Goal: Book appointment/travel/reservation

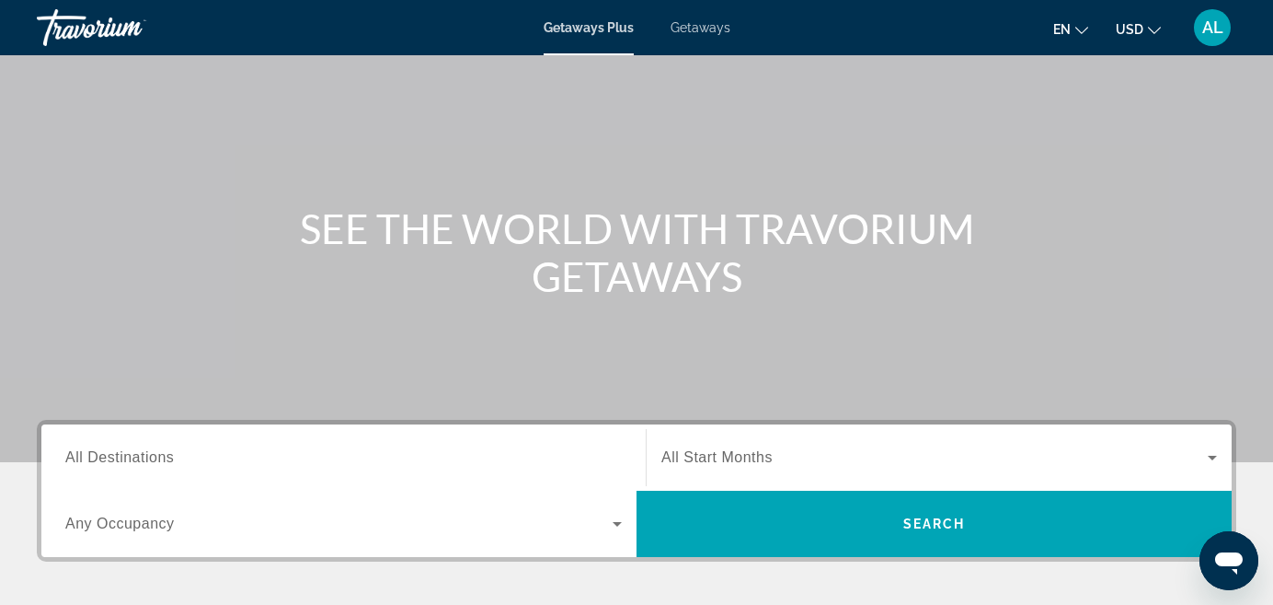
scroll to position [98, 0]
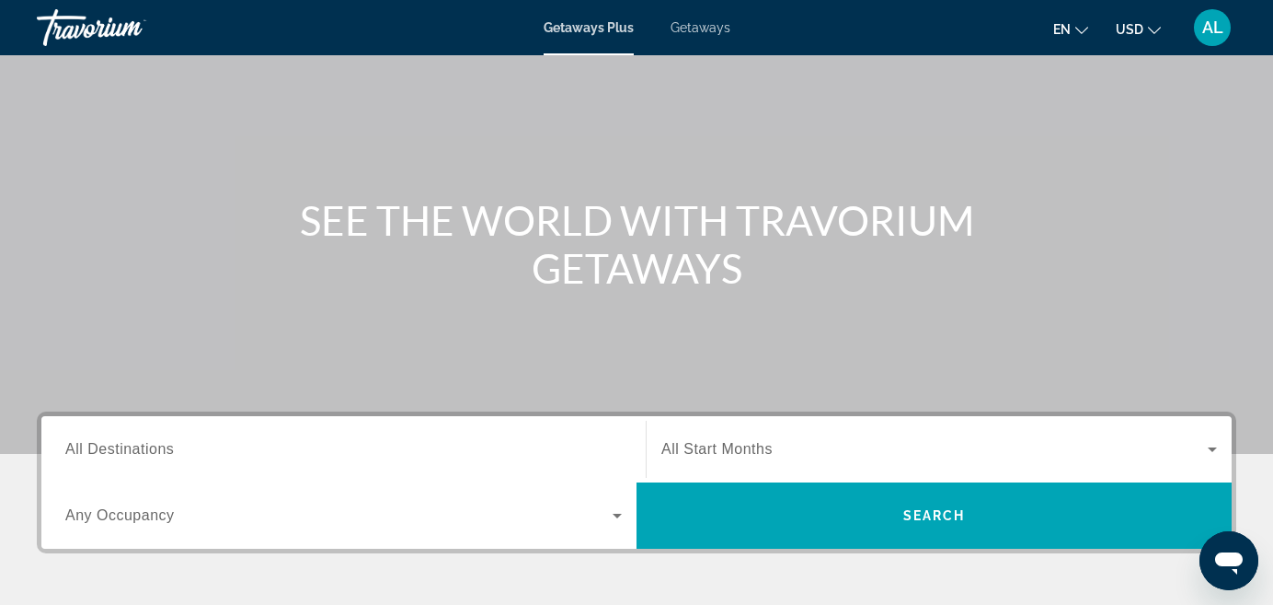
click at [144, 455] on span "All Destinations" at bounding box center [119, 449] width 109 height 16
click at [144, 455] on input "Destination All Destinations" at bounding box center [343, 450] width 557 height 22
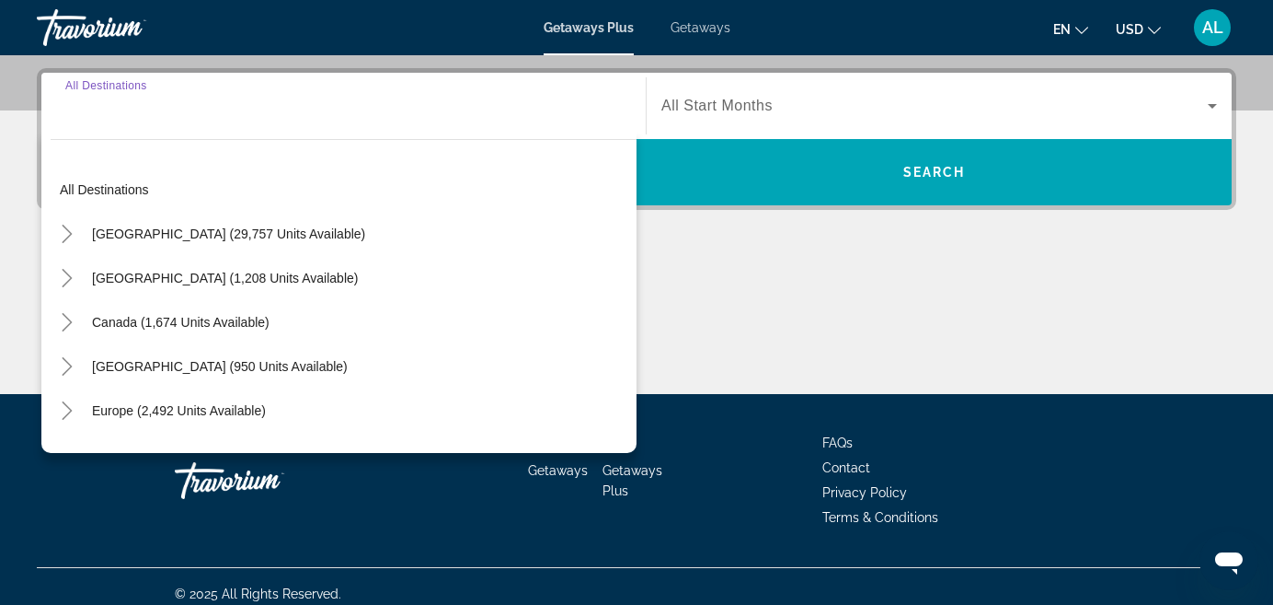
scroll to position [450, 0]
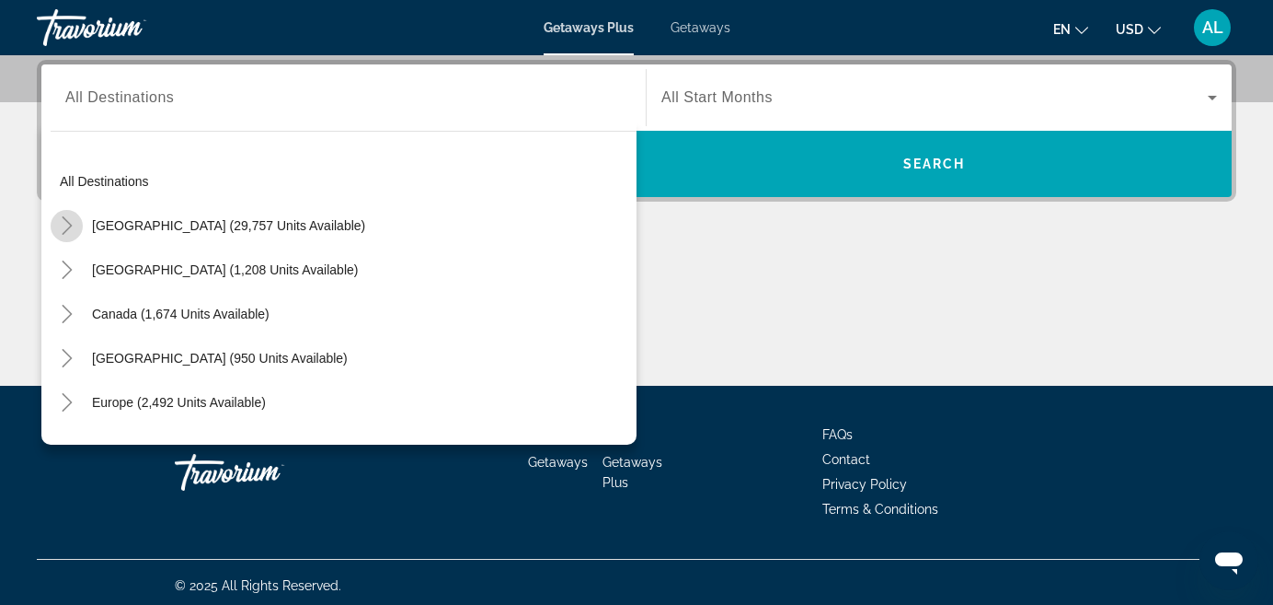
click at [65, 230] on icon "Toggle United States (29,757 units available)" at bounding box center [67, 225] width 10 height 18
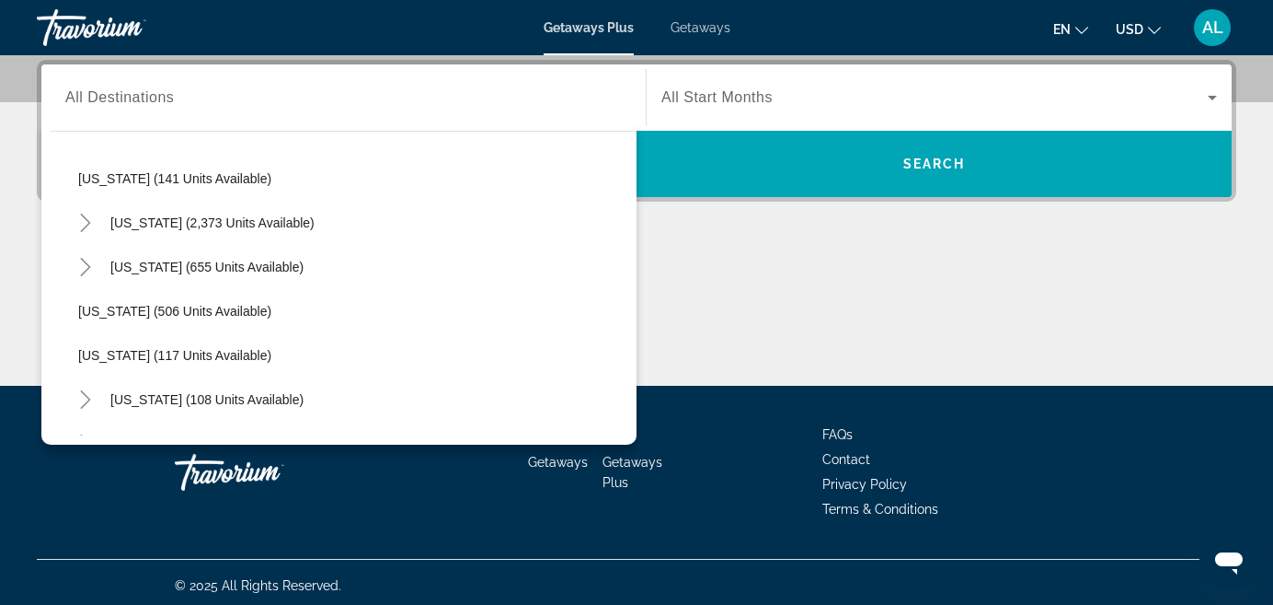
scroll to position [931, 0]
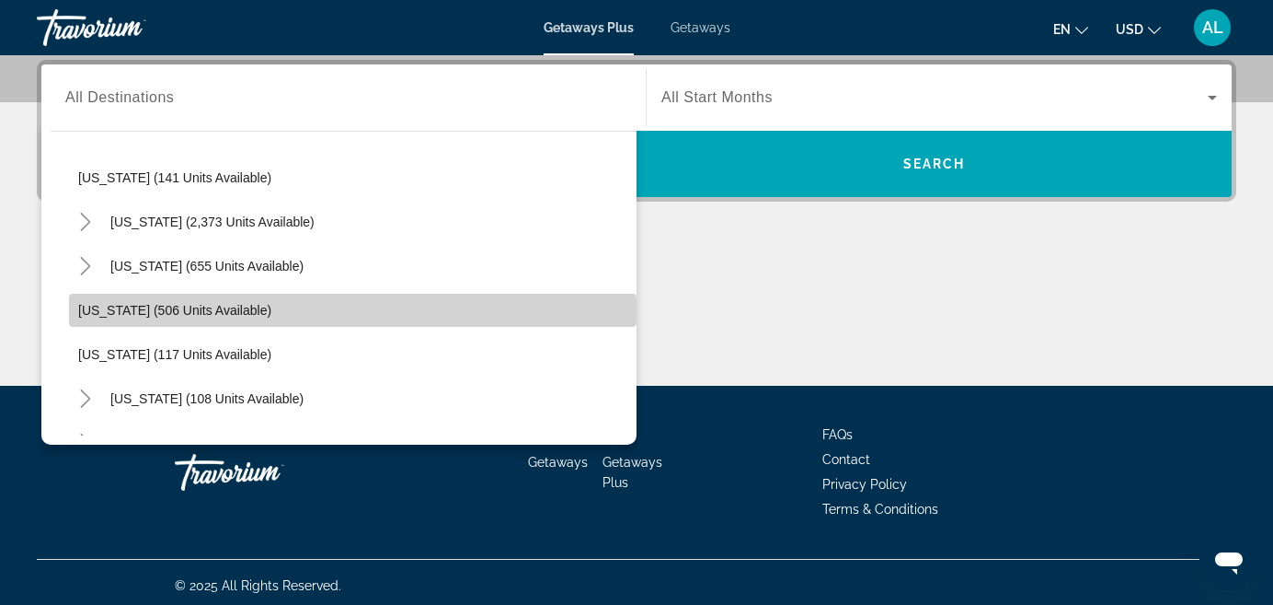
click at [113, 311] on span "[US_STATE] (506 units available)" at bounding box center [174, 310] width 193 height 15
type input "**********"
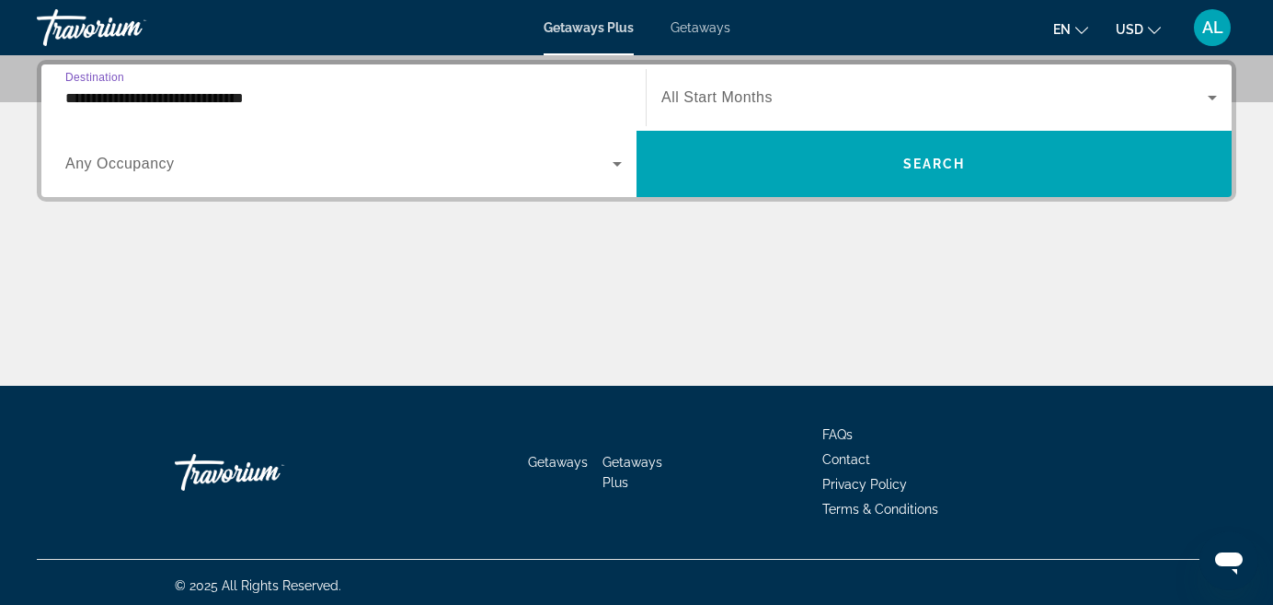
click at [689, 104] on span "All Start Months" at bounding box center [717, 97] width 111 height 16
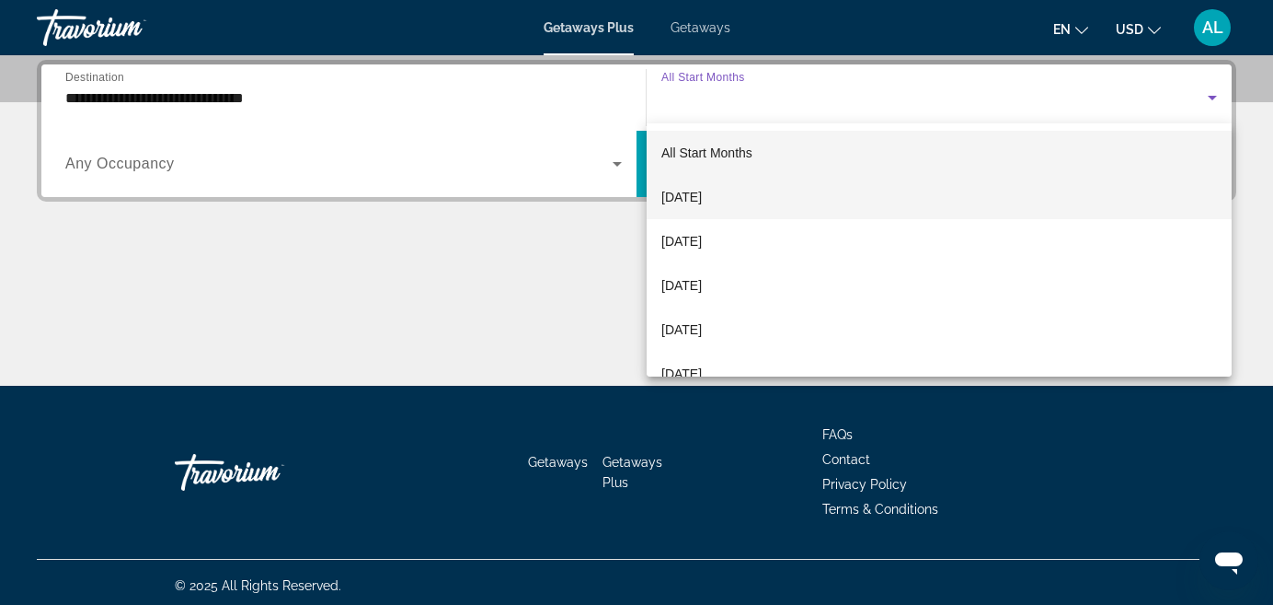
click at [686, 199] on span "[DATE]" at bounding box center [682, 197] width 40 height 22
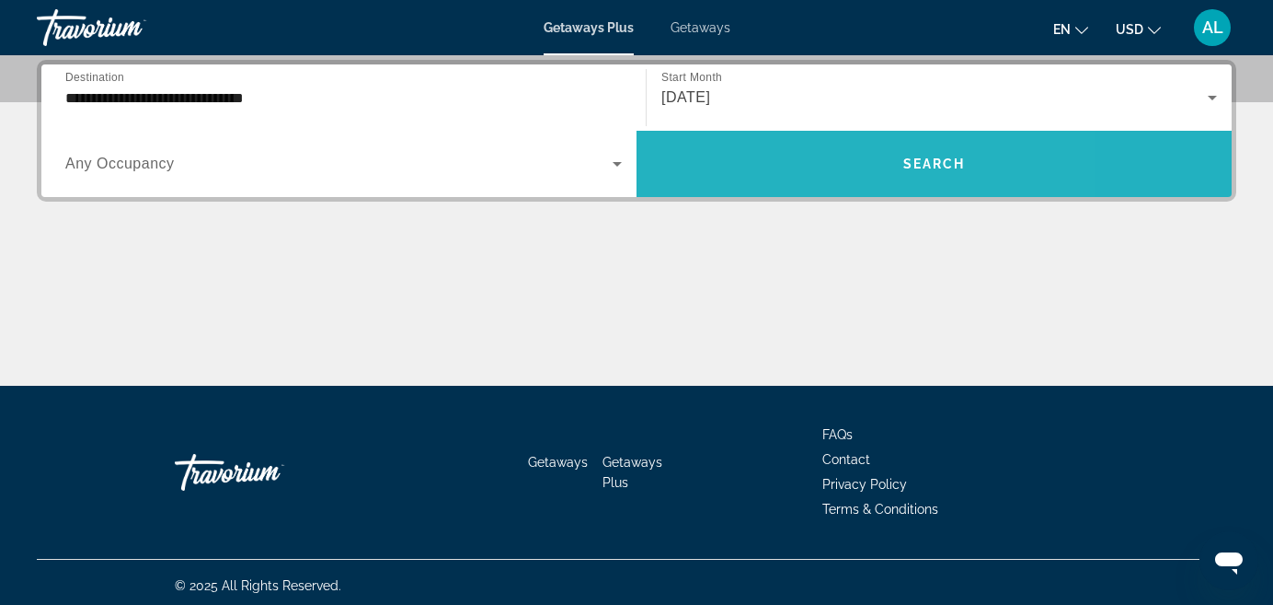
click at [813, 159] on span "Search widget" at bounding box center [934, 164] width 595 height 44
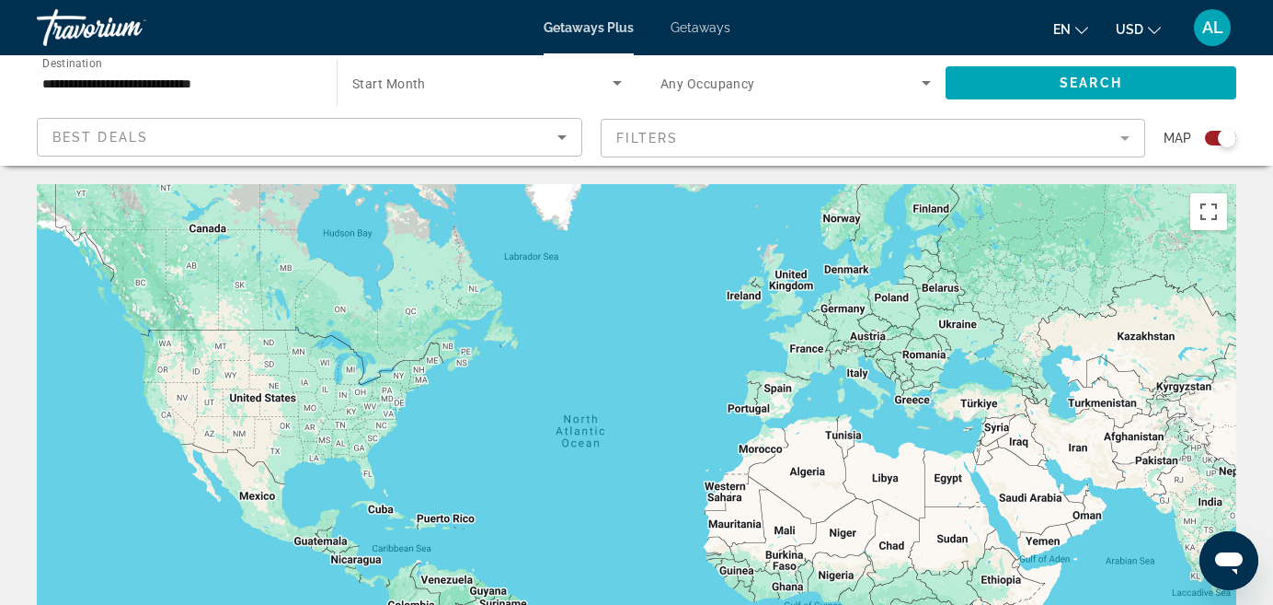
click at [695, 29] on span "Getaways" at bounding box center [701, 27] width 60 height 15
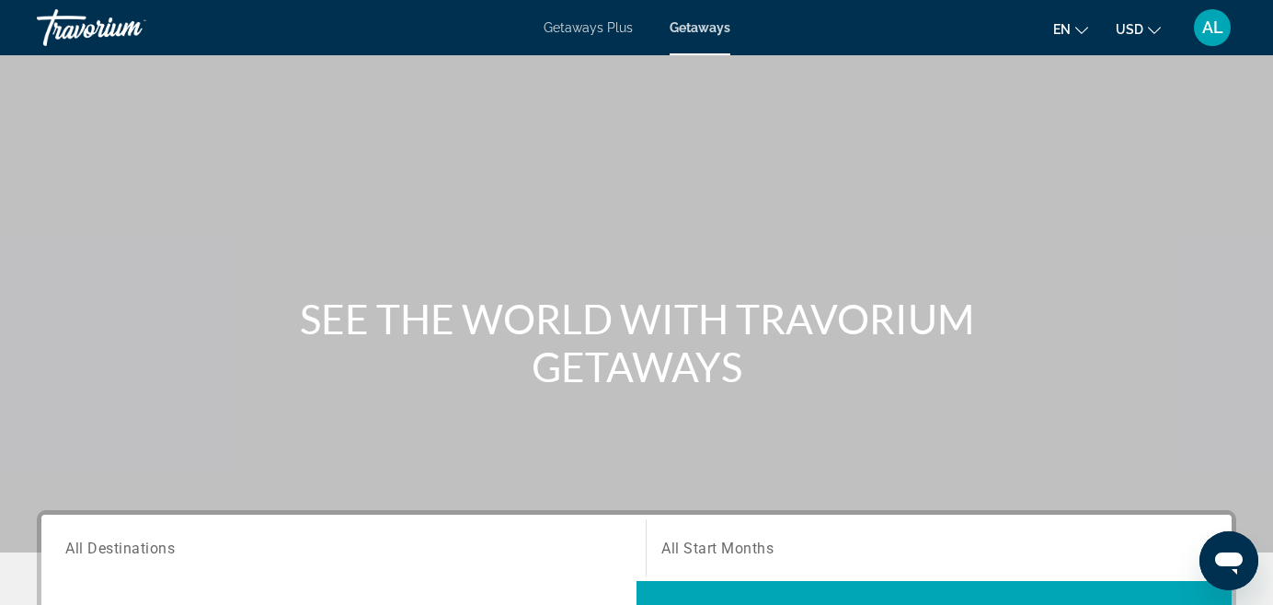
scroll to position [80, 0]
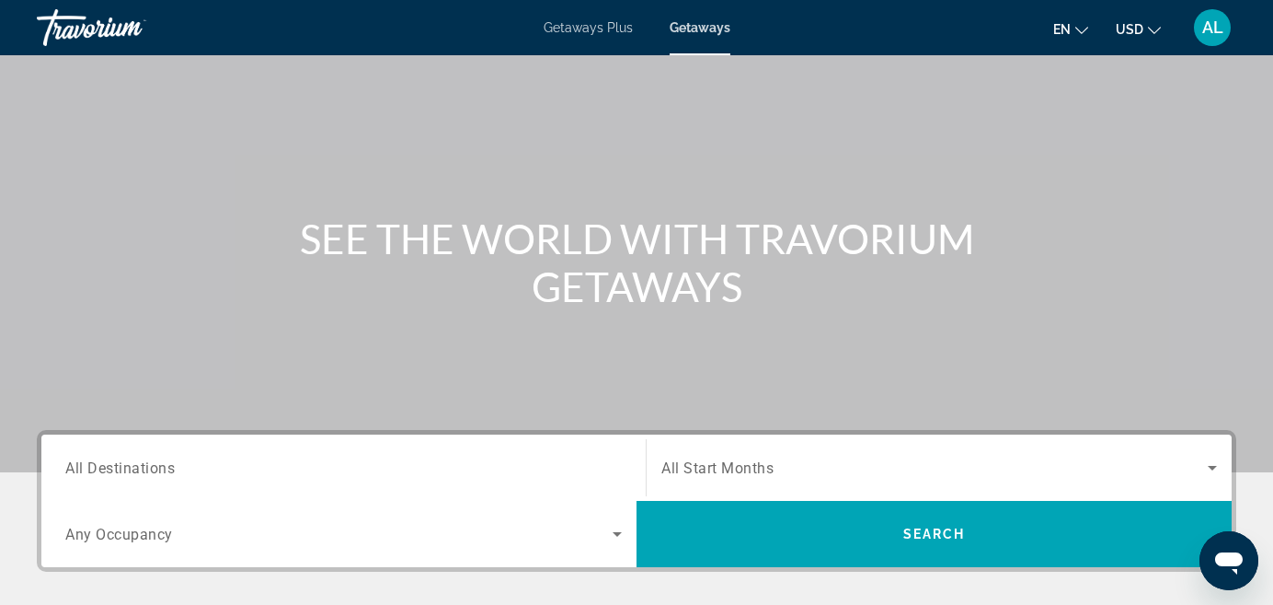
click at [139, 467] on span "All Destinations" at bounding box center [119, 466] width 109 height 17
click at [139, 467] on input "Destination All Destinations" at bounding box center [343, 468] width 557 height 22
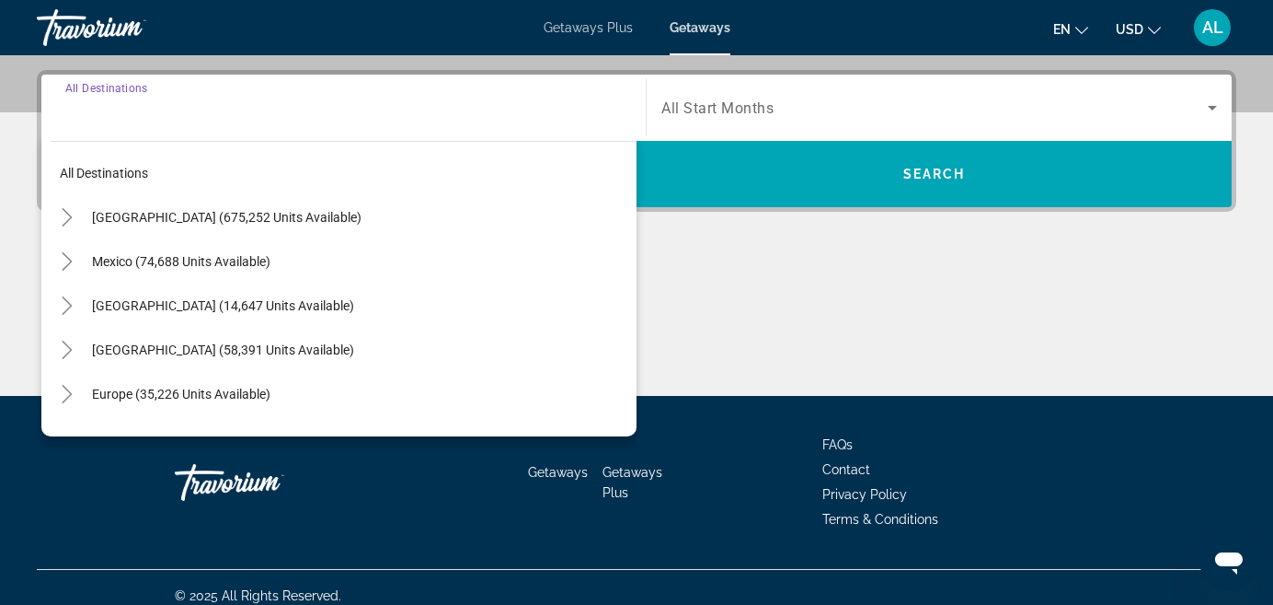
scroll to position [450, 0]
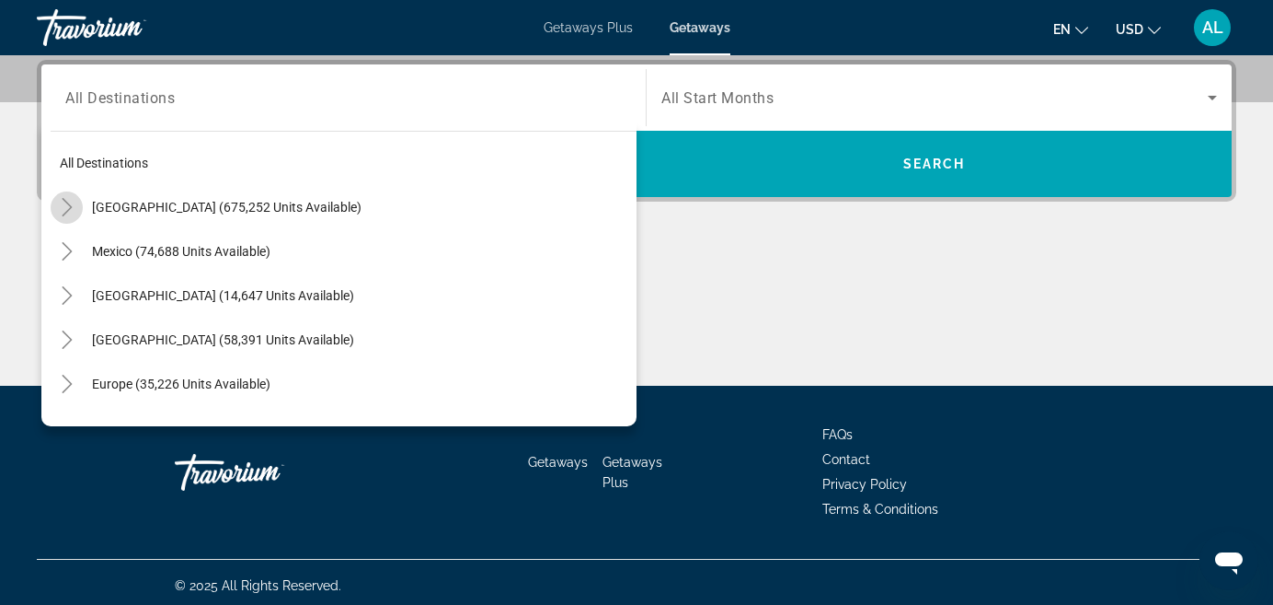
click at [70, 209] on icon "Toggle United States (675,252 units available)" at bounding box center [67, 207] width 18 height 18
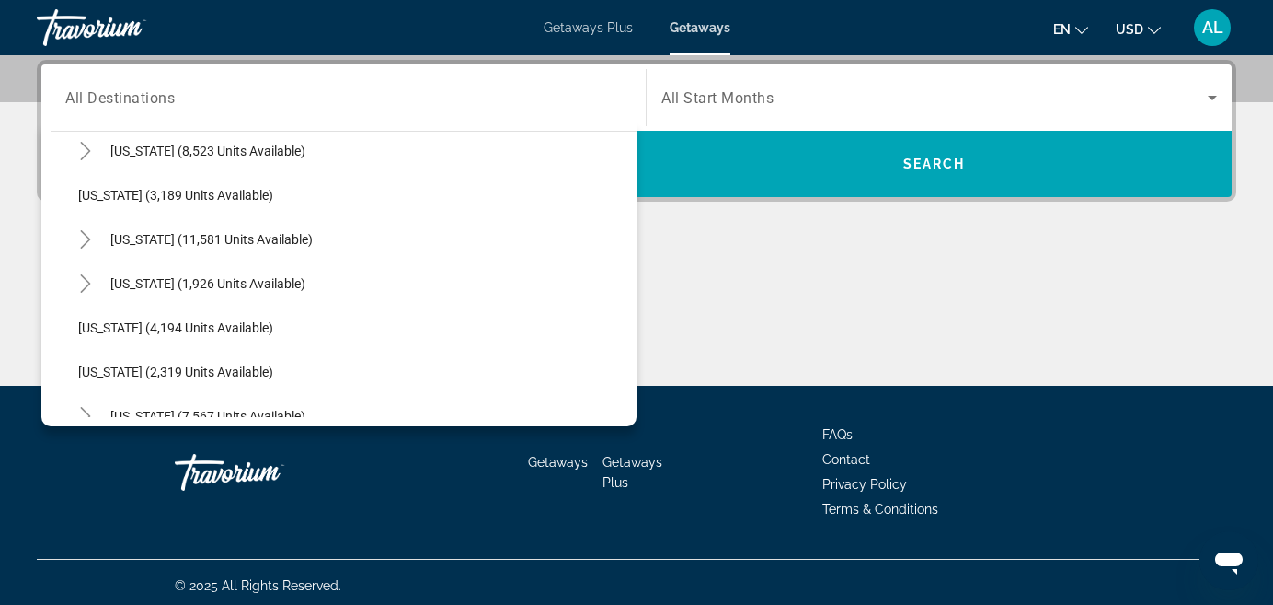
scroll to position [1033, 0]
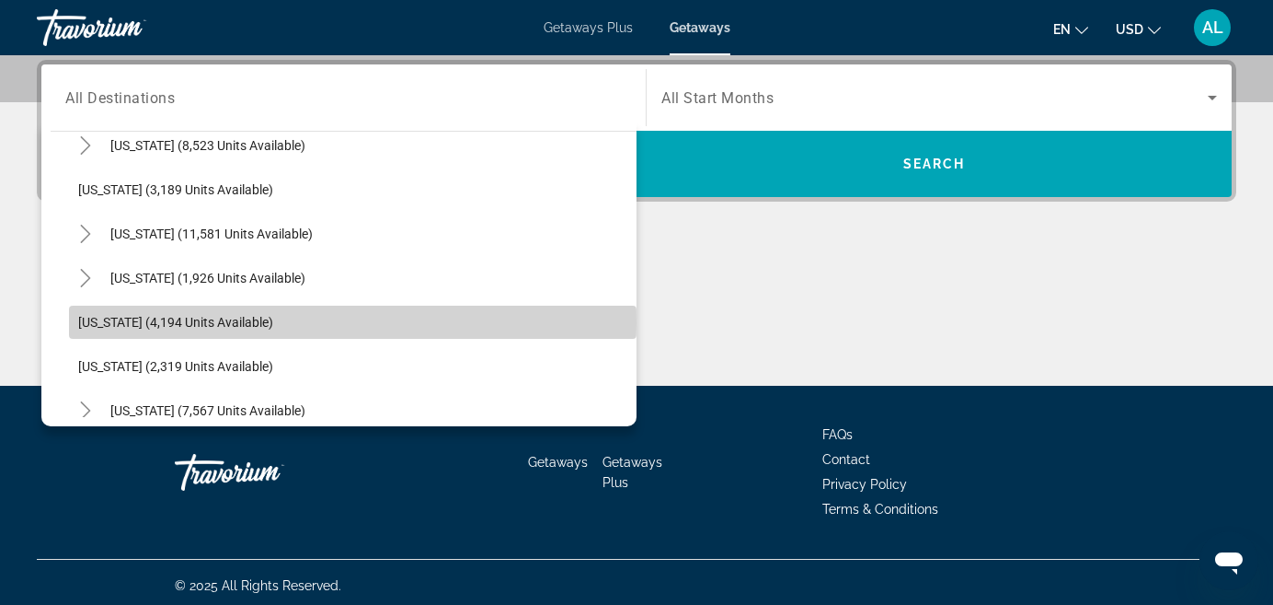
click at [138, 323] on span "[US_STATE] (4,194 units available)" at bounding box center [175, 322] width 195 height 15
type input "**********"
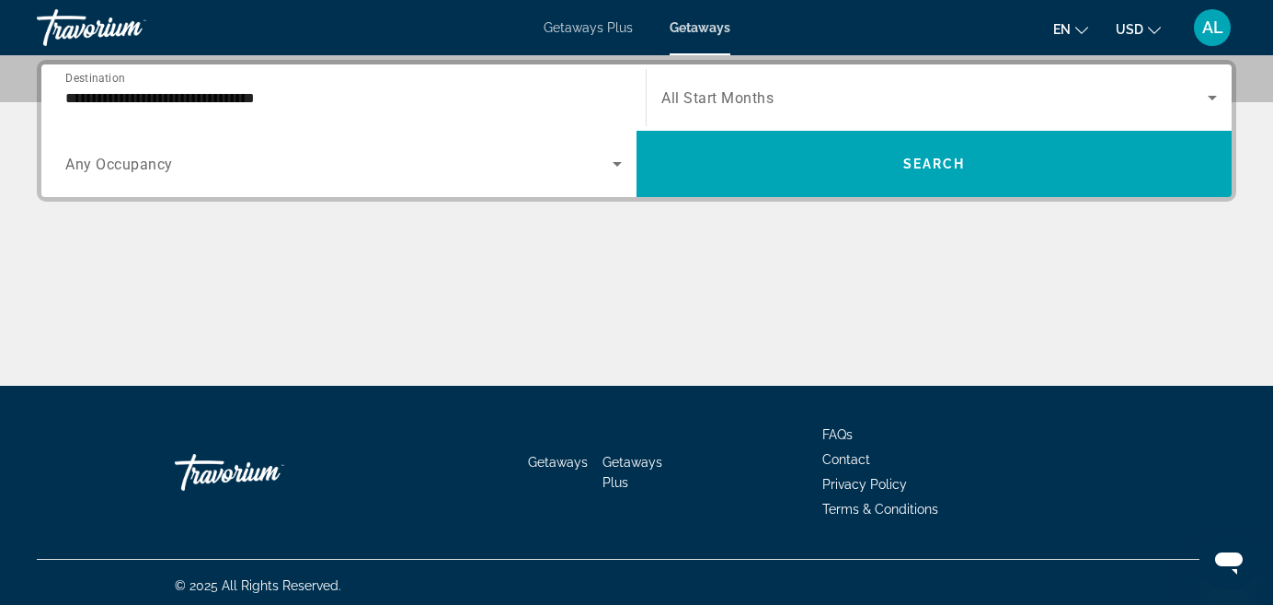
click at [671, 105] on span "All Start Months" at bounding box center [718, 97] width 112 height 17
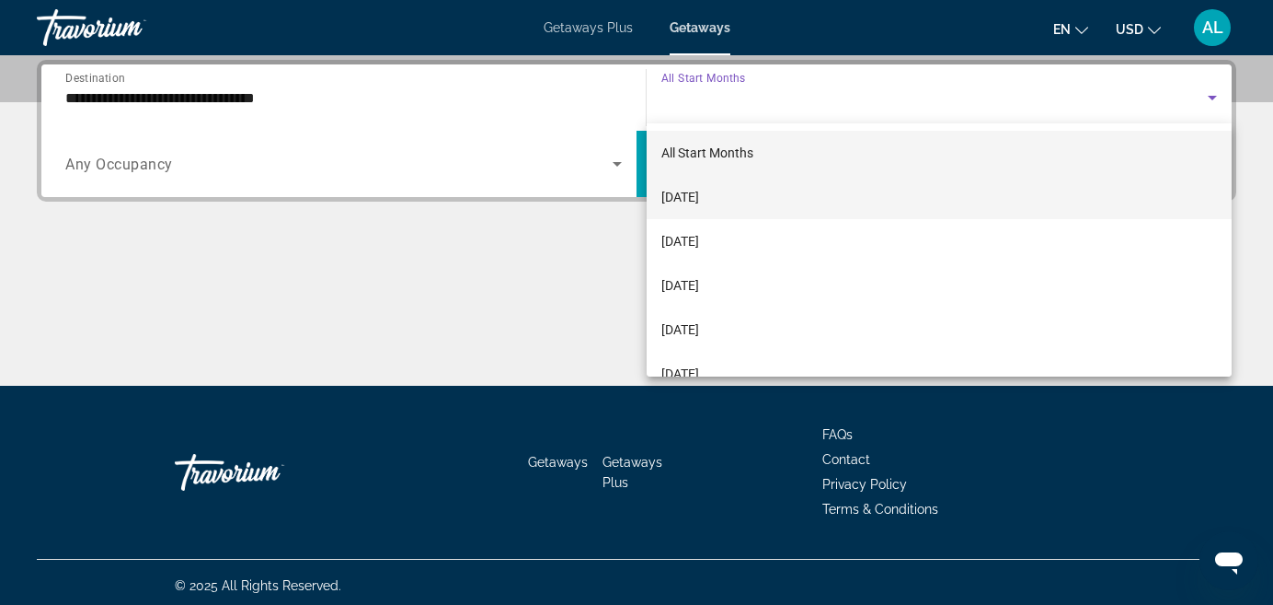
click at [682, 191] on span "[DATE]" at bounding box center [681, 197] width 38 height 22
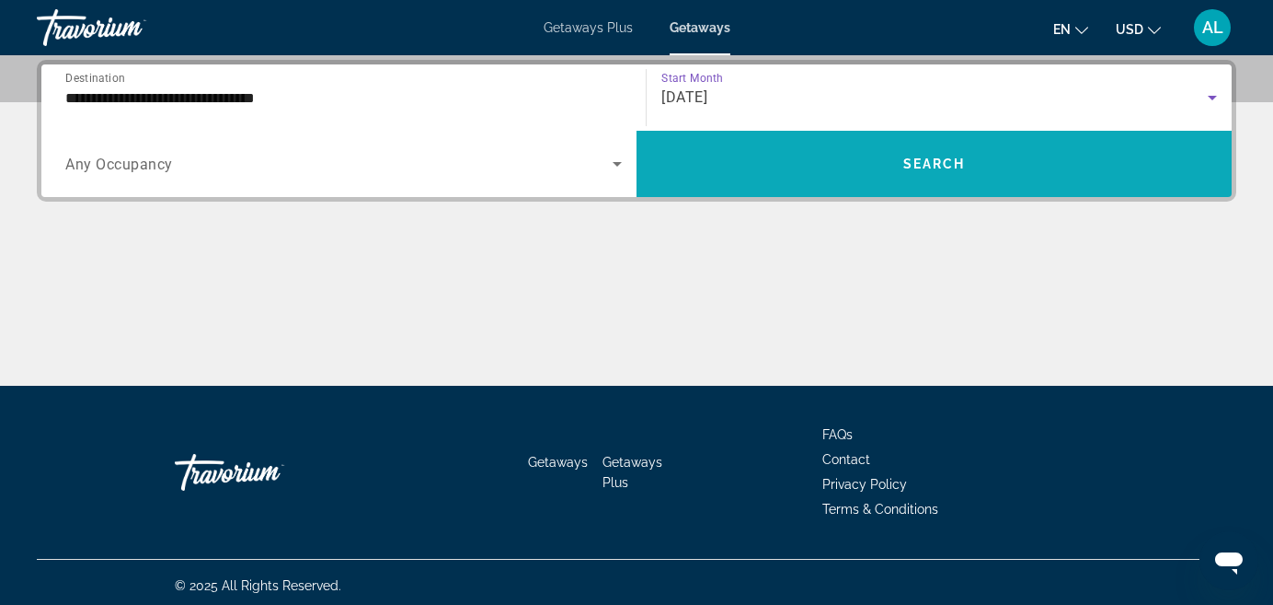
click at [721, 172] on span "Search widget" at bounding box center [934, 164] width 595 height 44
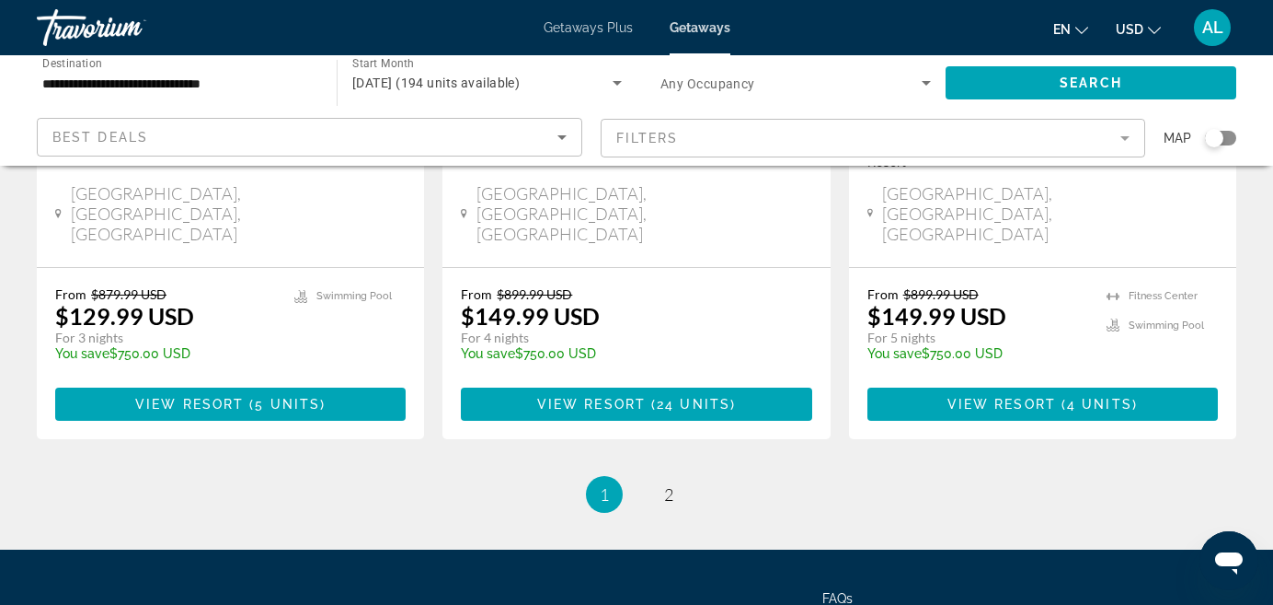
scroll to position [2534, 0]
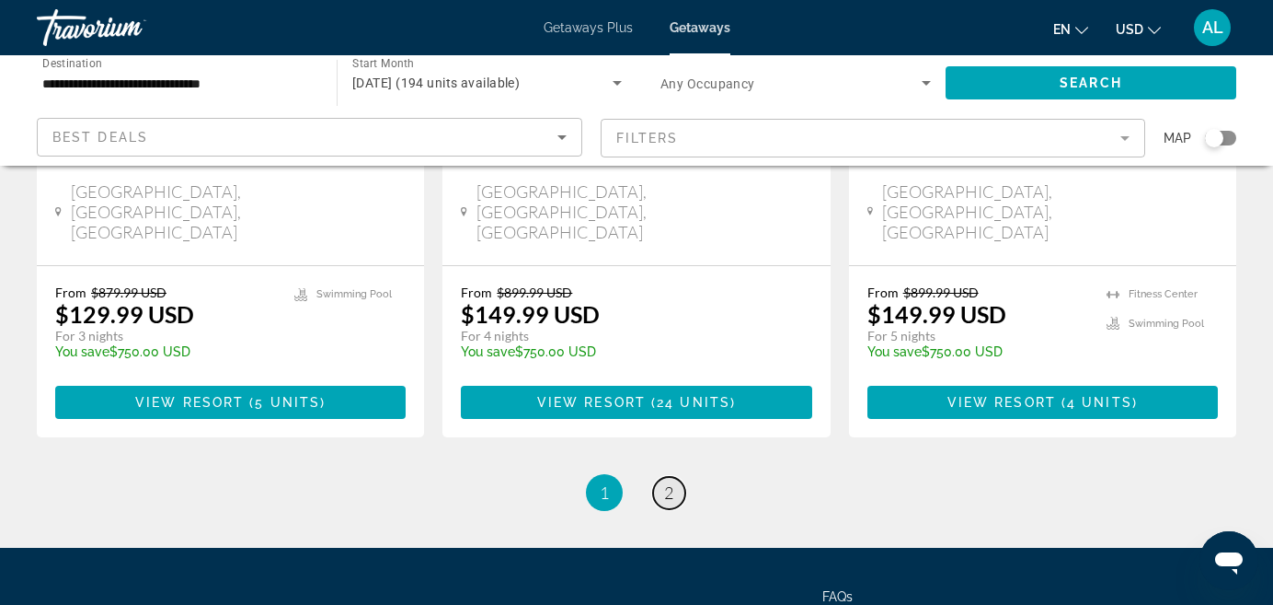
click at [670, 482] on span "2" at bounding box center [668, 492] width 9 height 20
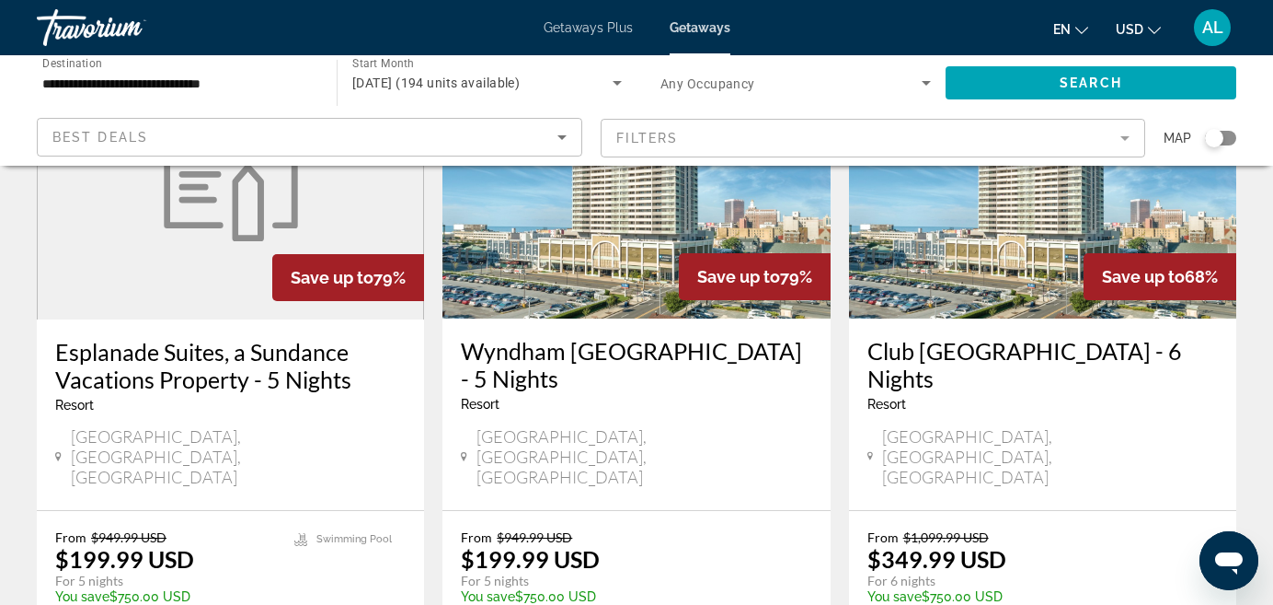
scroll to position [245, 0]
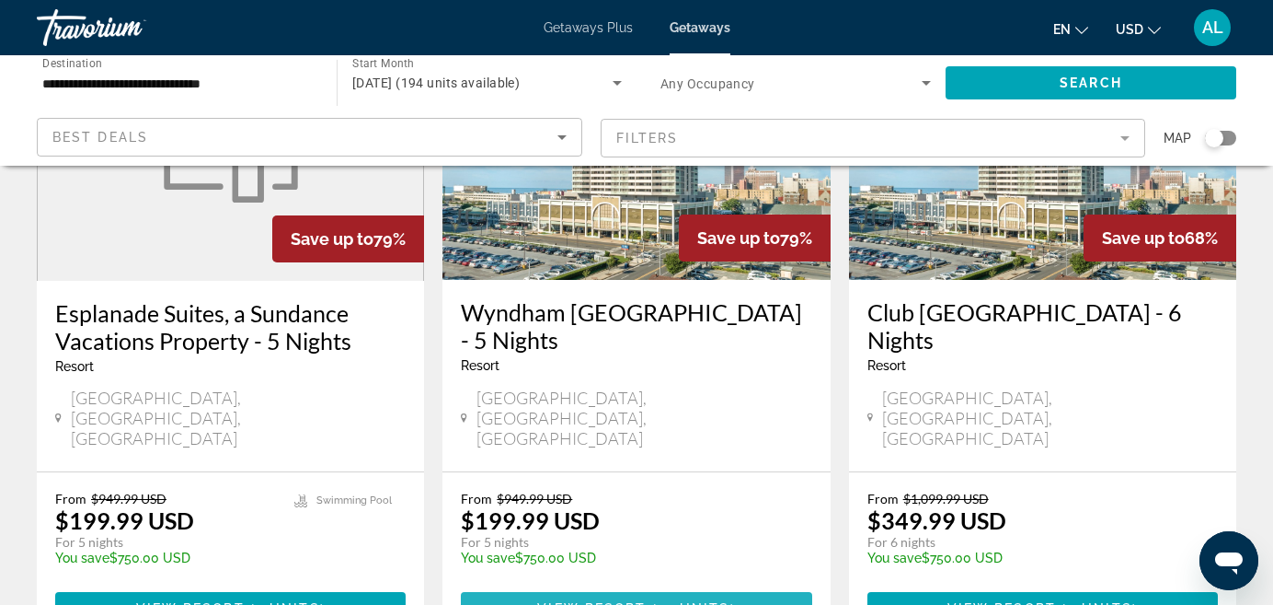
click at [559, 601] on span "View Resort" at bounding box center [591, 608] width 109 height 15
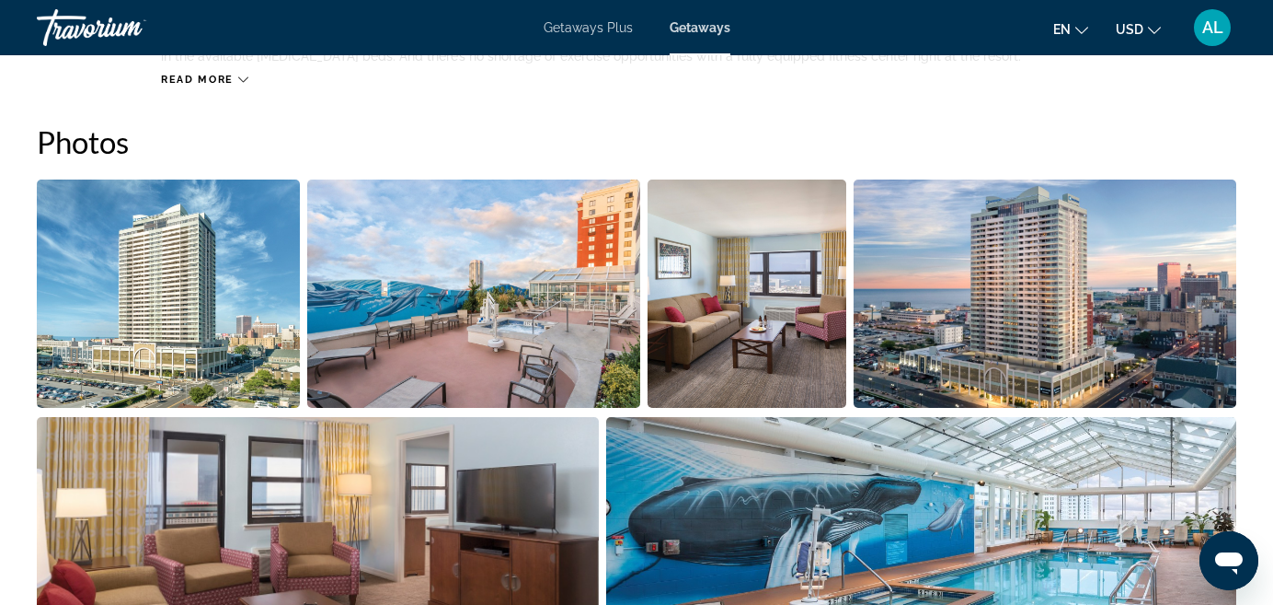
scroll to position [1126, 0]
